Goal: Task Accomplishment & Management: Use online tool/utility

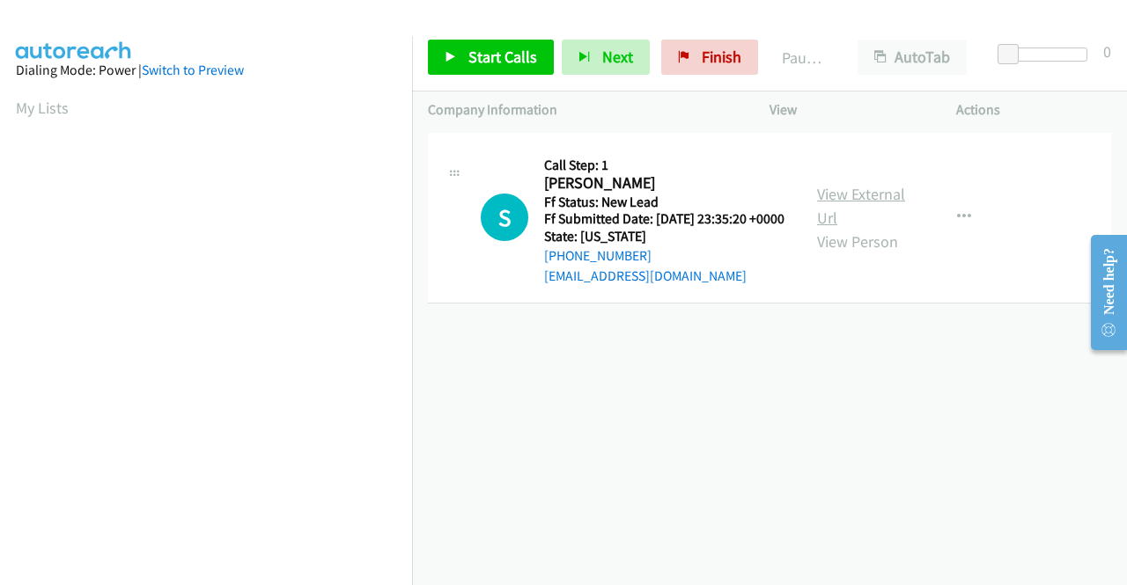
click at [887, 203] on link "View External Url" at bounding box center [861, 206] width 88 height 44
click at [483, 64] on span "Start Calls" at bounding box center [502, 57] width 69 height 20
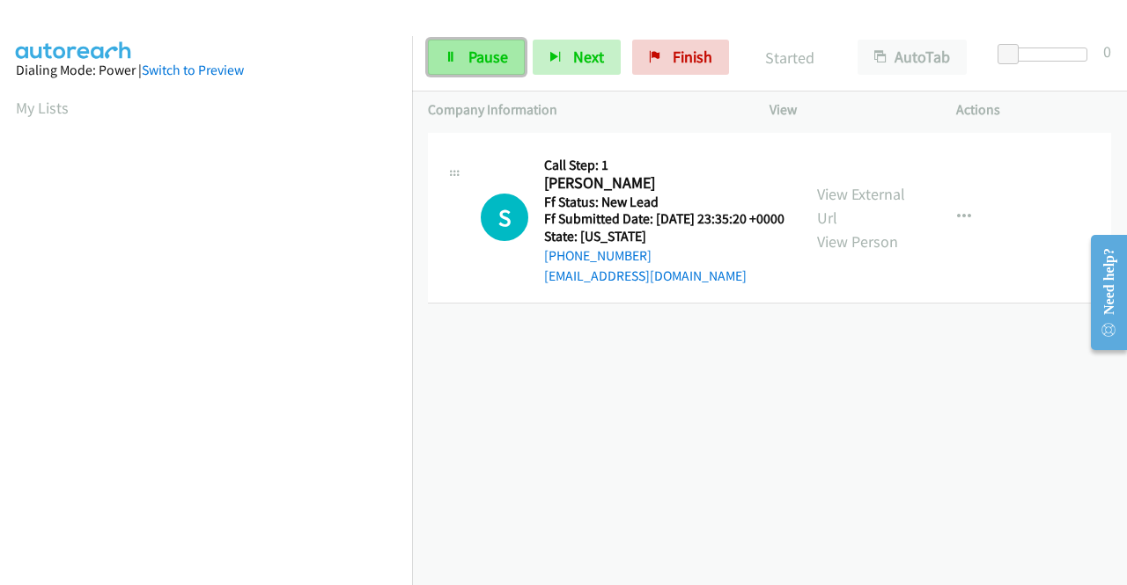
click at [481, 63] on span "Pause" at bounding box center [488, 57] width 40 height 20
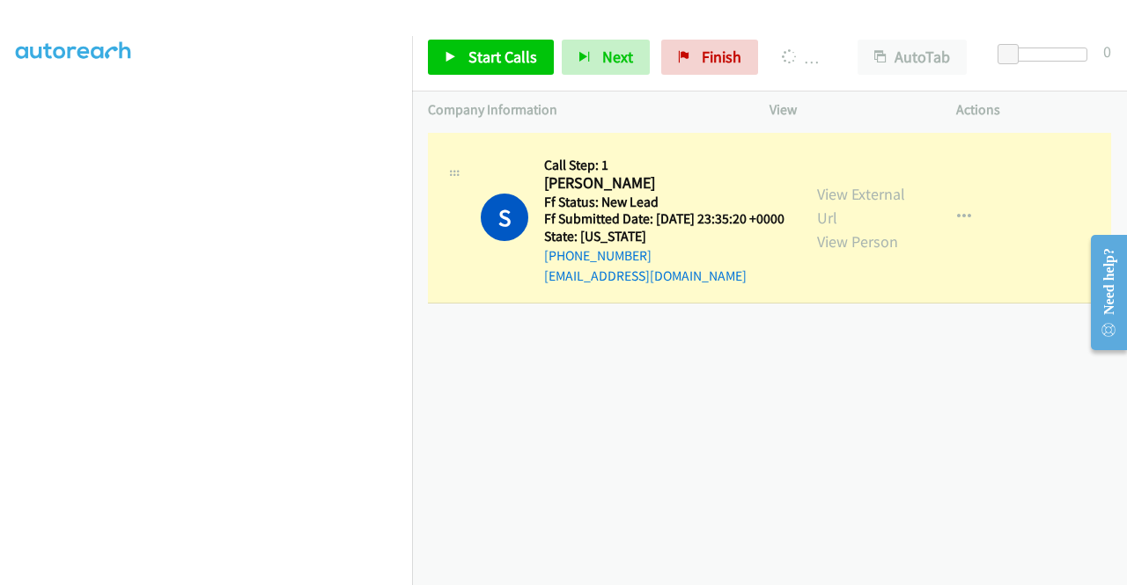
scroll to position [364, 0]
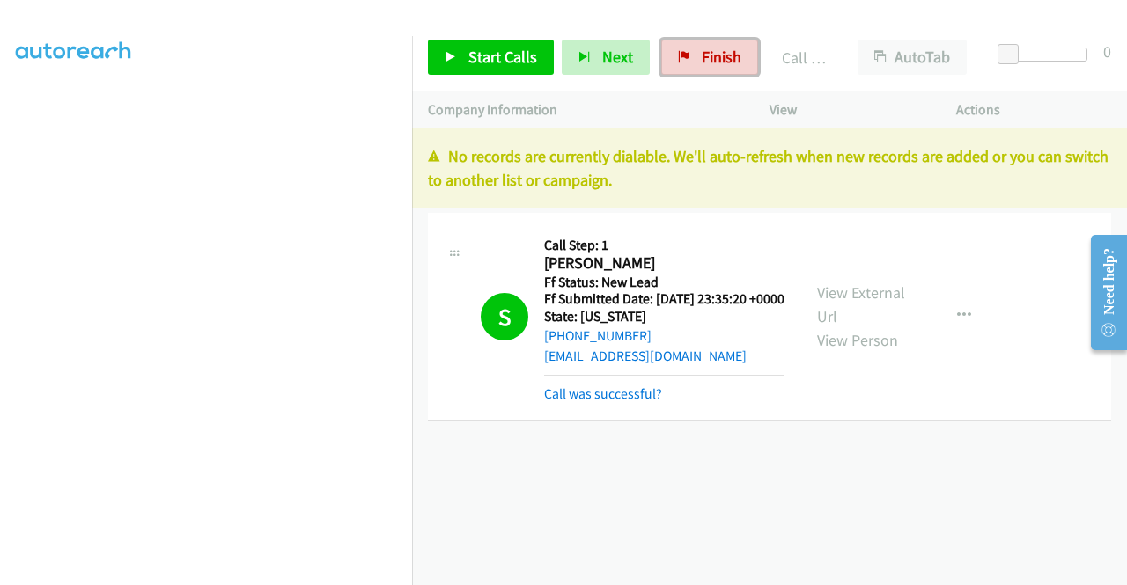
click at [715, 69] on link "Finish" at bounding box center [709, 57] width 97 height 35
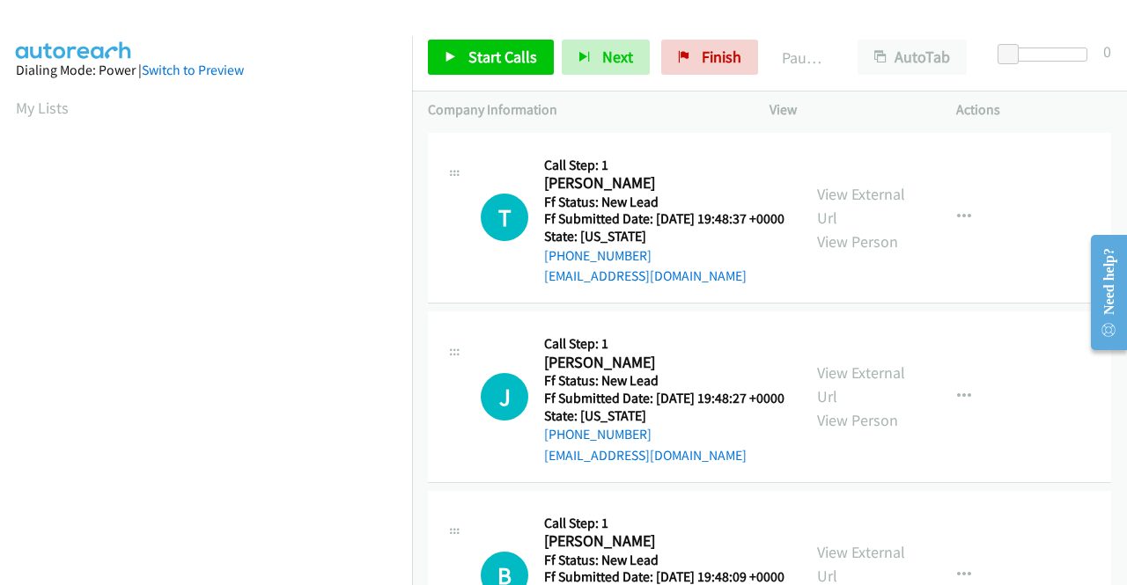
click at [1013, 308] on td "T Callback Scheduled Call Step: 1 [PERSON_NAME] America/Los_Angeles Ff Status: …" at bounding box center [769, 219] width 715 height 180
click at [866, 197] on link "View External Url" at bounding box center [861, 206] width 88 height 44
click at [867, 401] on link "View External Url" at bounding box center [861, 385] width 88 height 44
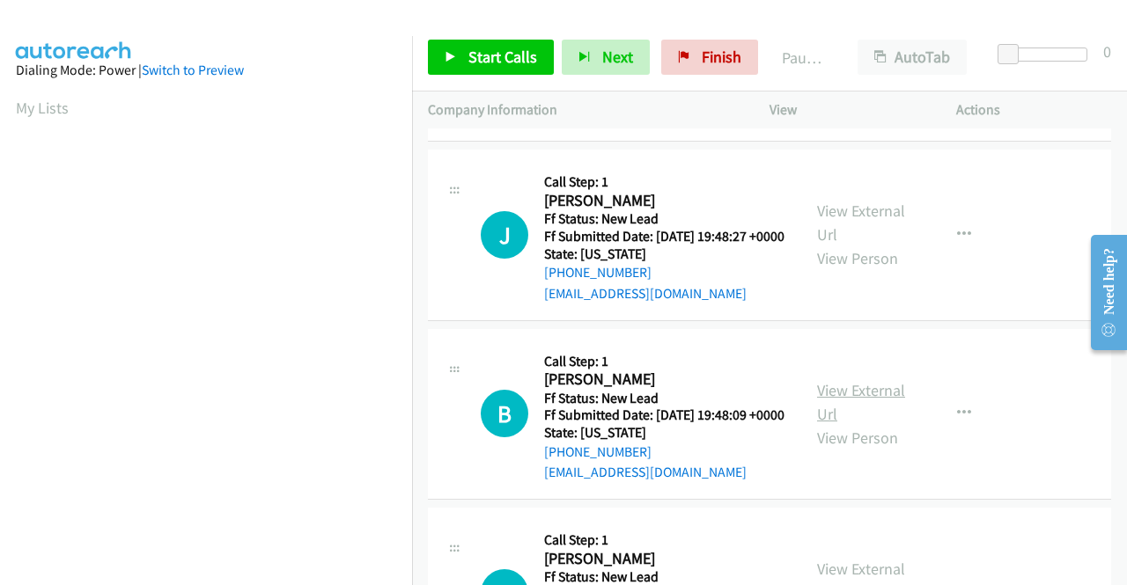
scroll to position [176, 0]
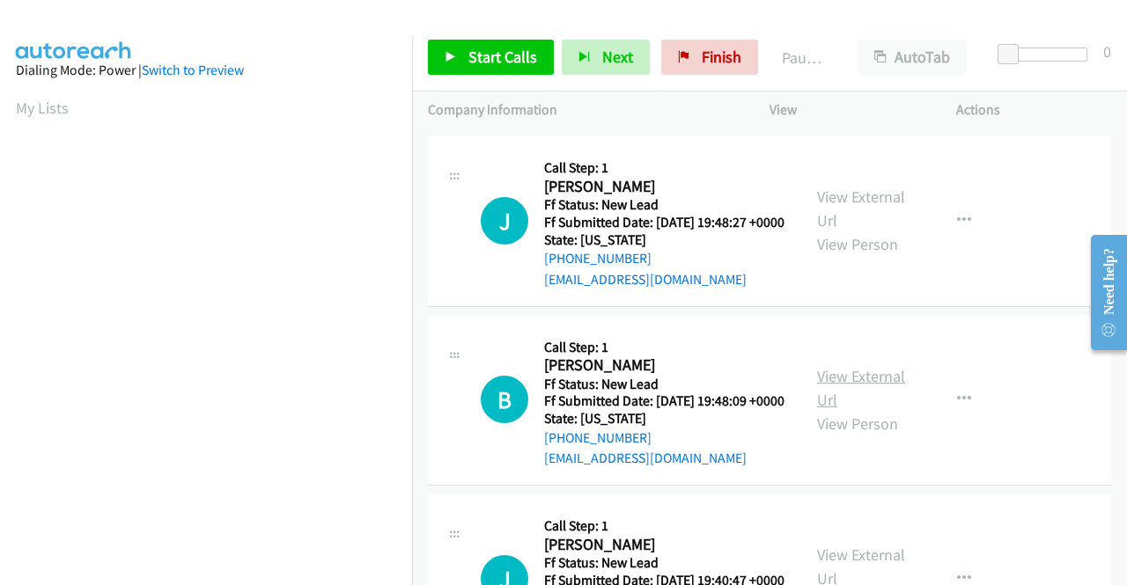
click at [865, 410] on link "View External Url" at bounding box center [861, 388] width 88 height 44
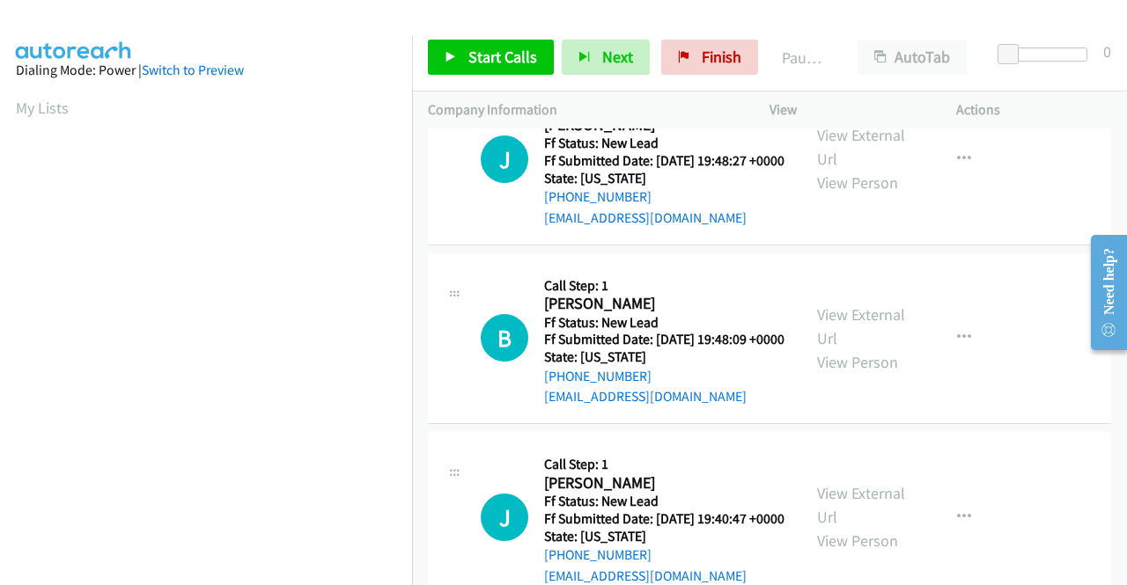
scroll to position [264, 0]
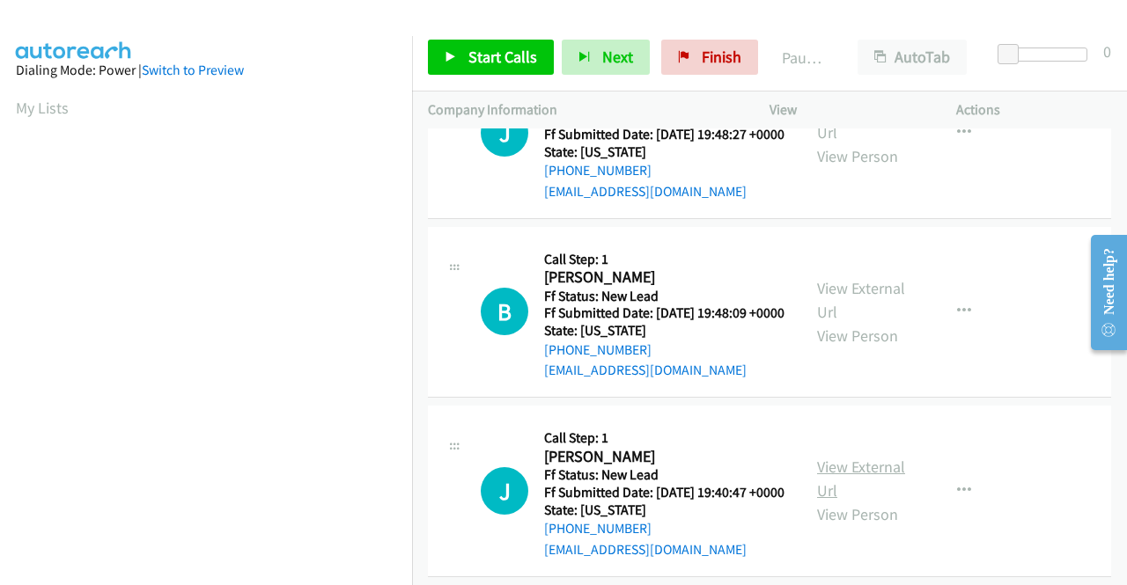
click at [873, 501] on link "View External Url" at bounding box center [861, 479] width 88 height 44
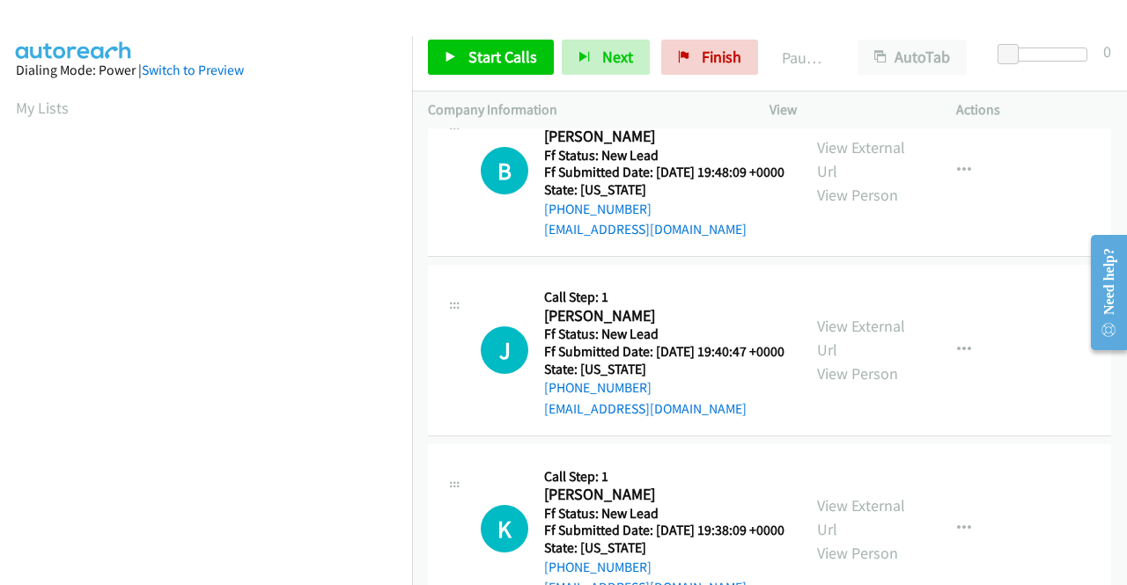
scroll to position [440, 0]
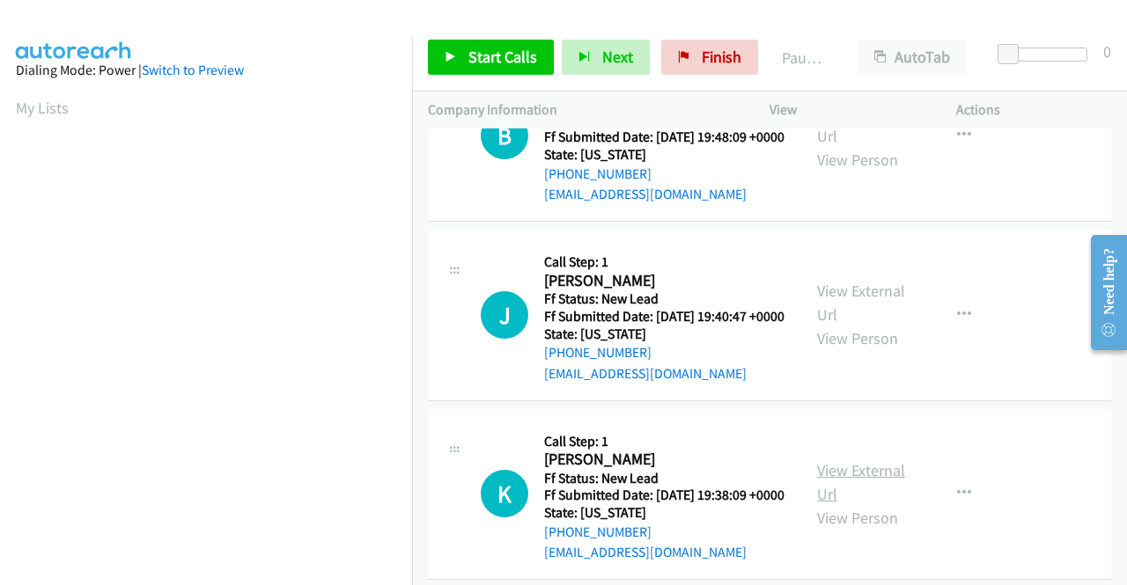
click at [865, 504] on link "View External Url" at bounding box center [861, 482] width 88 height 44
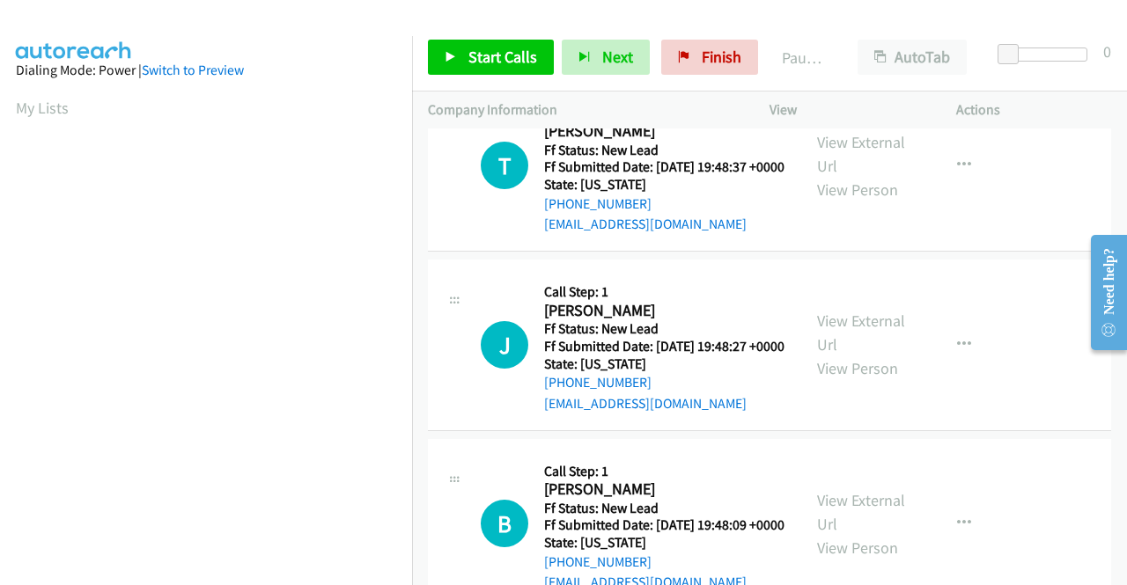
scroll to position [0, 0]
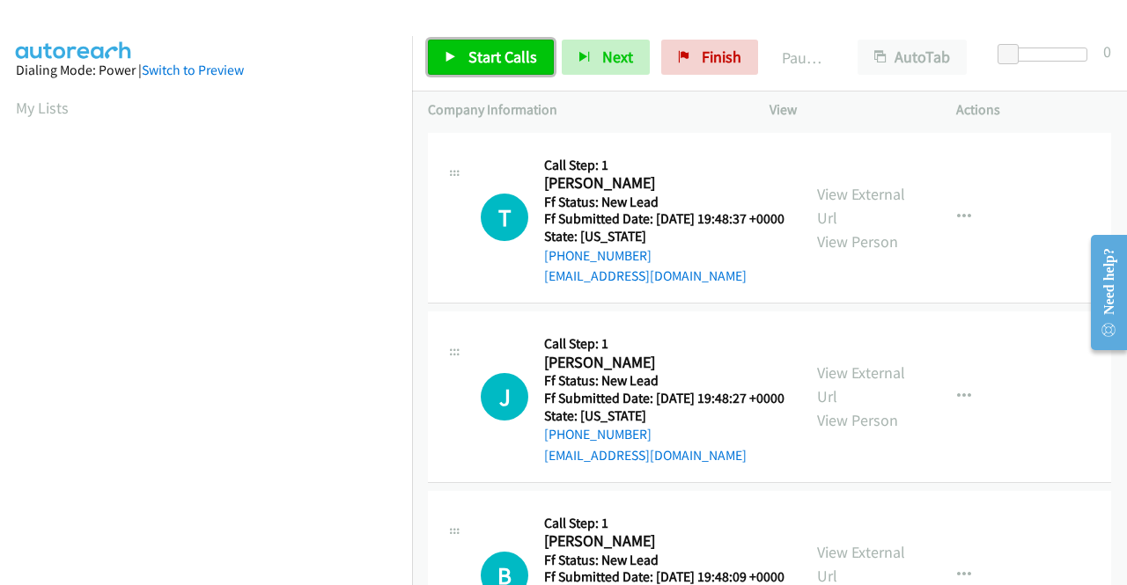
click at [476, 60] on span "Start Calls" at bounding box center [502, 57] width 69 height 20
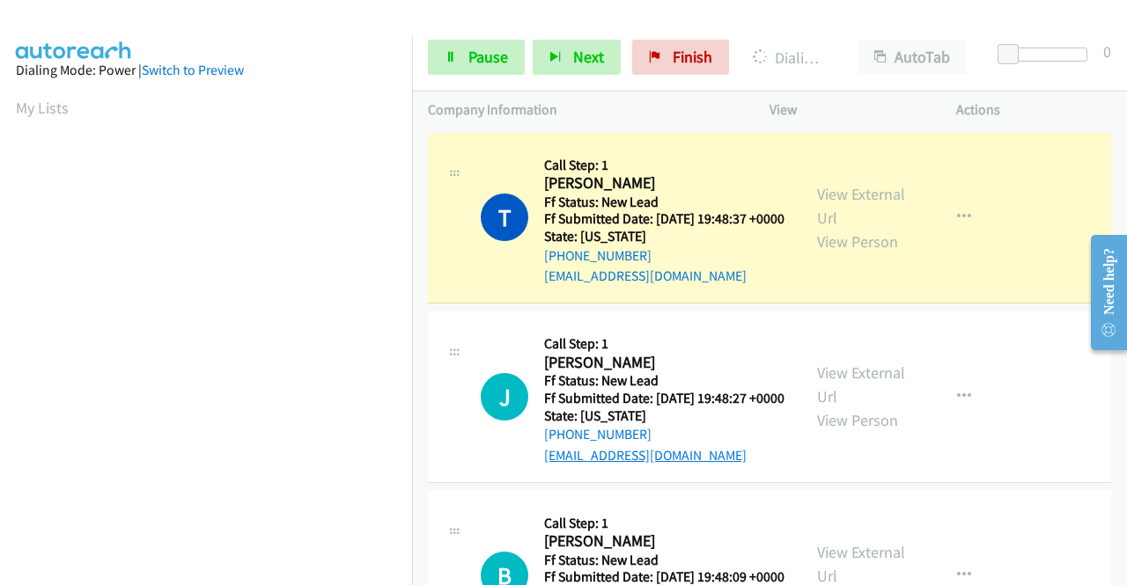
scroll to position [401, 0]
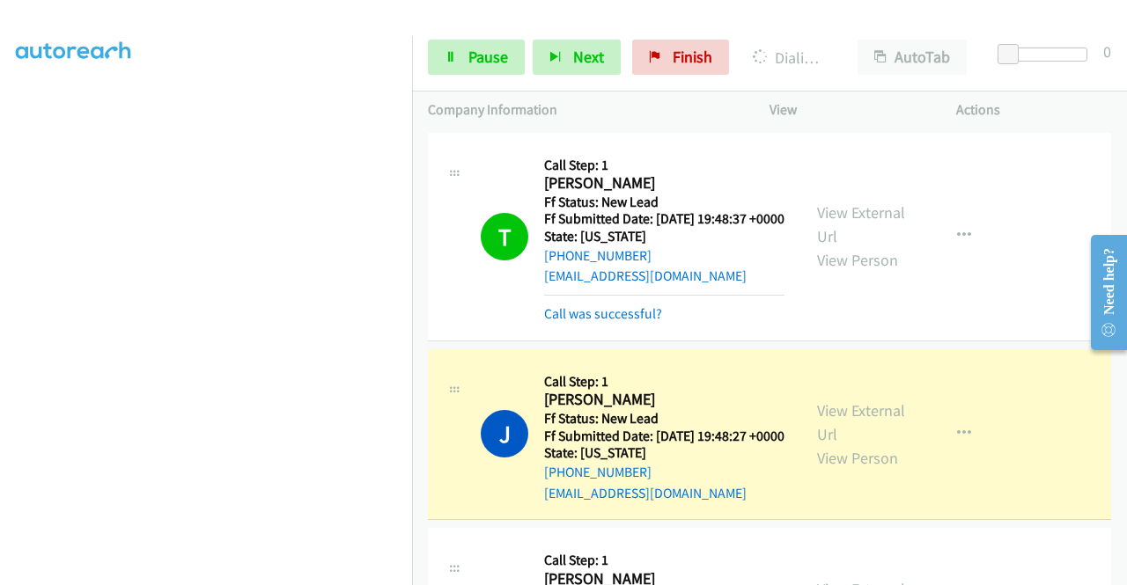
click at [1055, 342] on div "T Callback Scheduled Call Step: 1 [PERSON_NAME] America/Los_Angeles Ff Status: …" at bounding box center [769, 237] width 683 height 209
click at [462, 54] on link "Pause" at bounding box center [476, 57] width 97 height 35
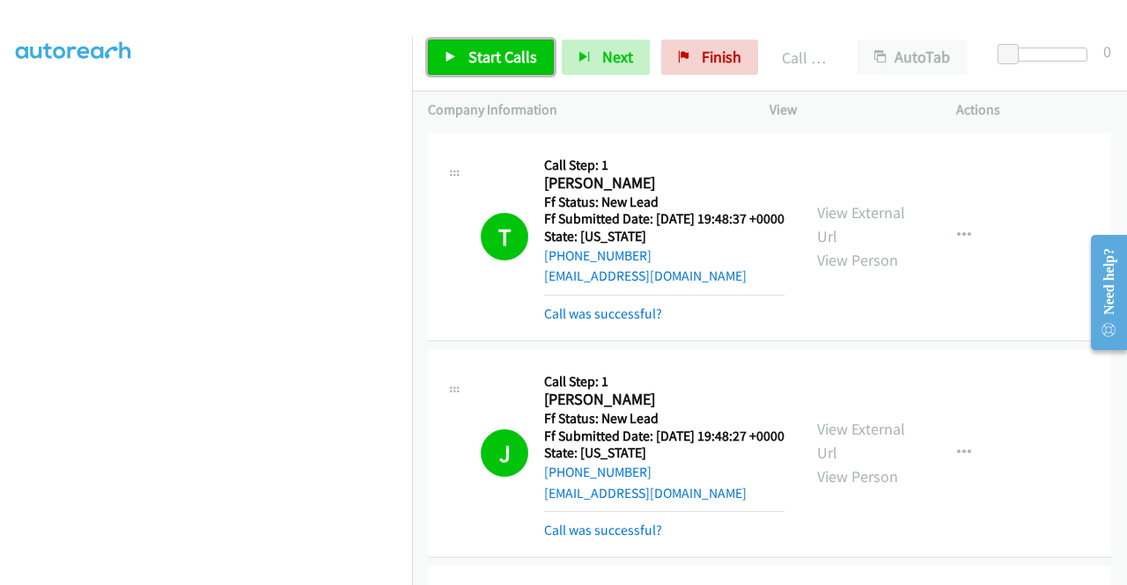
click at [488, 61] on span "Start Calls" at bounding box center [502, 57] width 69 height 20
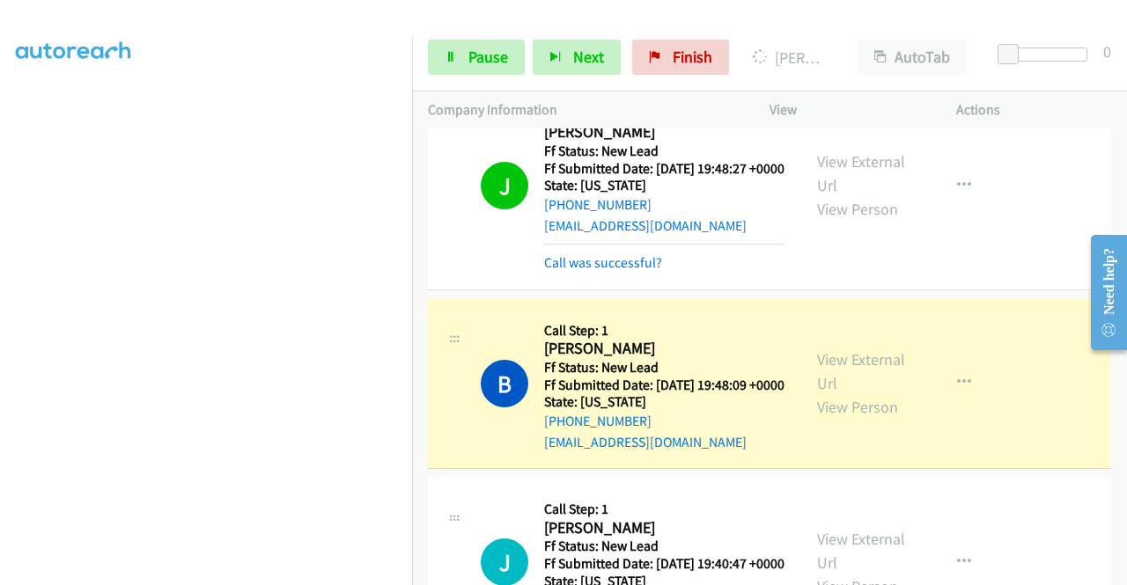
scroll to position [352, 0]
click at [1022, 294] on td "J Callback Scheduled Call Step: 1 [PERSON_NAME] America/New_York Ff Status: New…" at bounding box center [769, 185] width 715 height 217
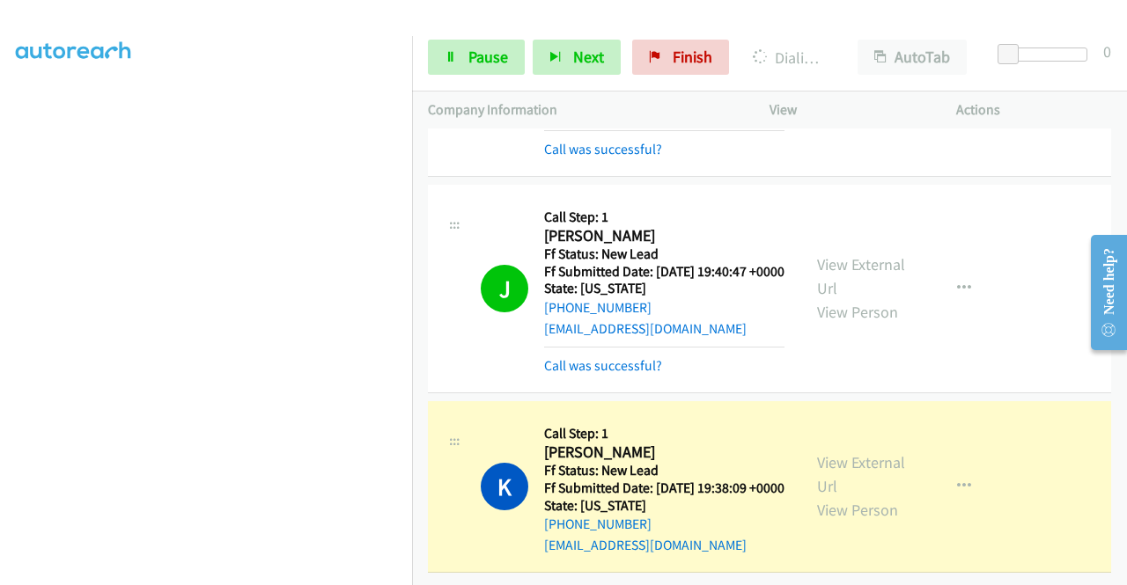
scroll to position [401, 0]
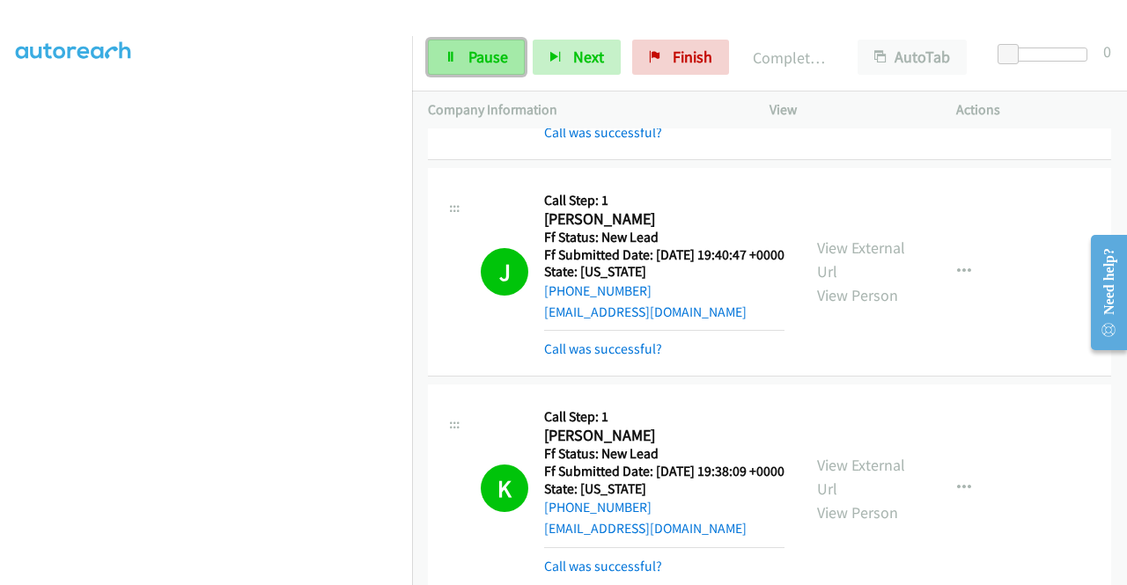
click at [461, 67] on link "Pause" at bounding box center [476, 57] width 97 height 35
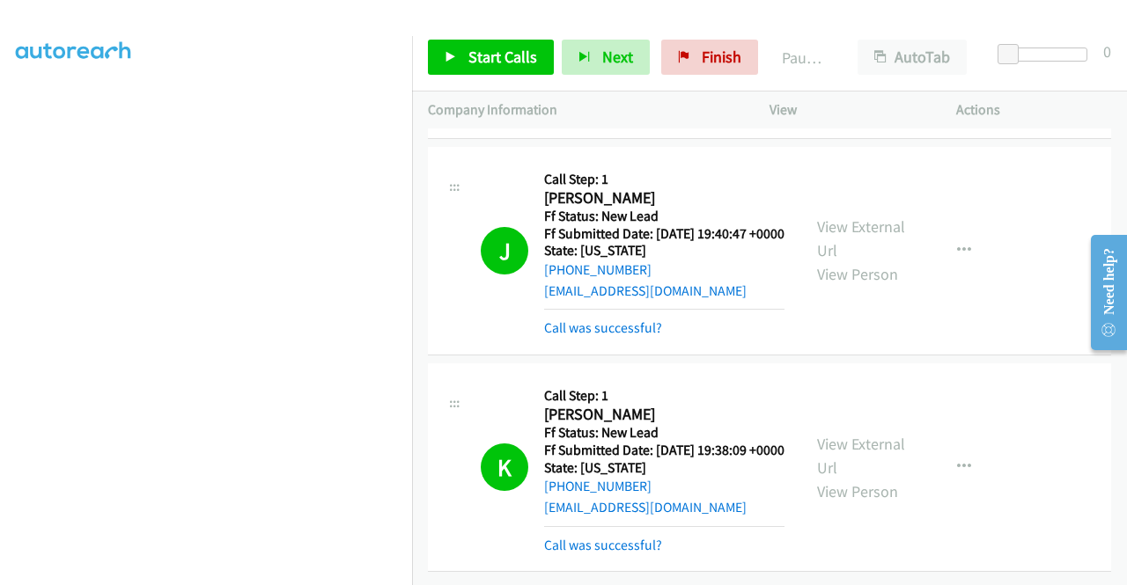
scroll to position [812, 0]
click at [714, 64] on span "Finish" at bounding box center [722, 57] width 40 height 20
